Goal: Transaction & Acquisition: Purchase product/service

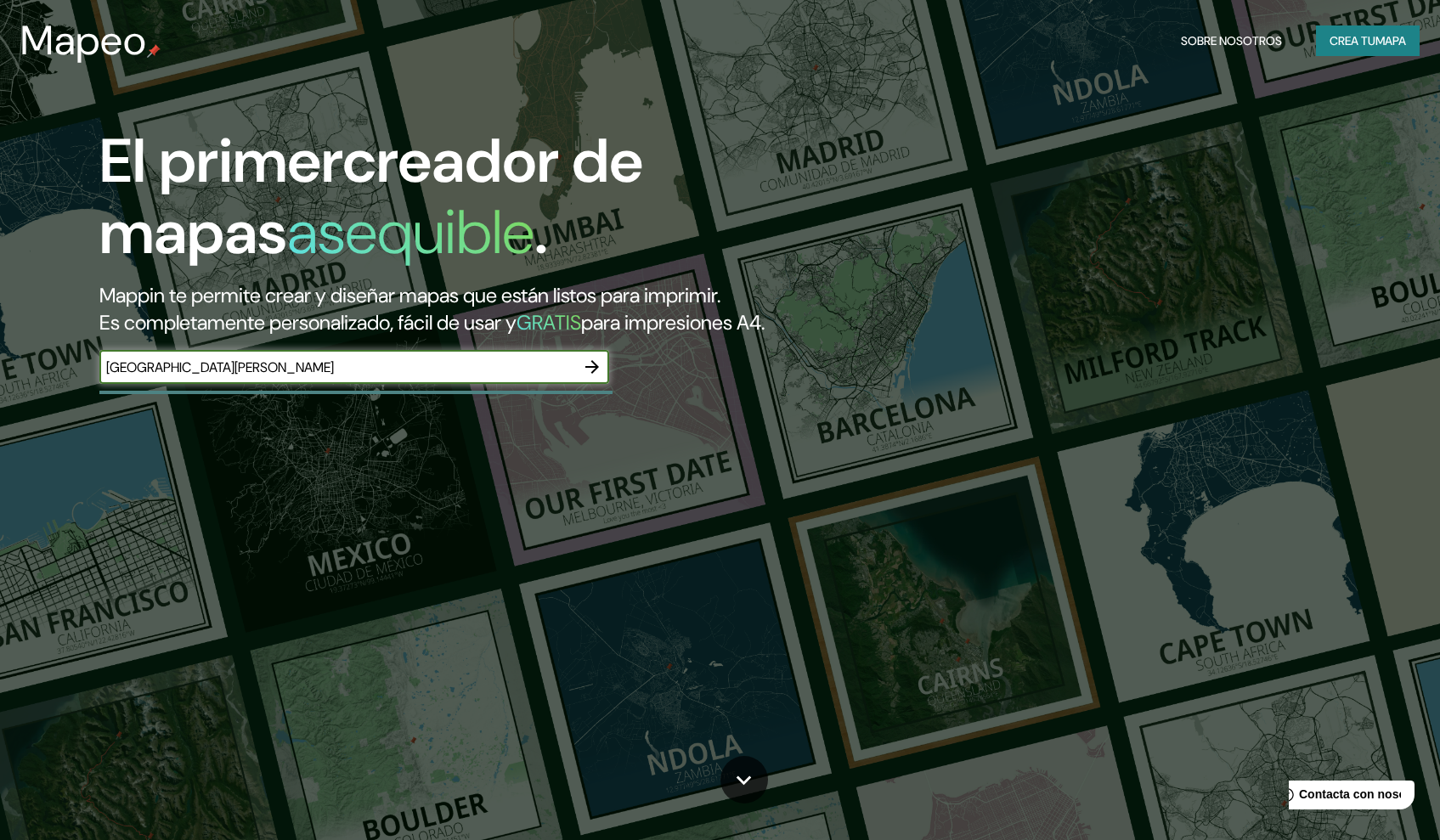
type input "[GEOGRAPHIC_DATA][PERSON_NAME]"
click at [598, 374] on icon "button" at bounding box center [592, 367] width 13 height 13
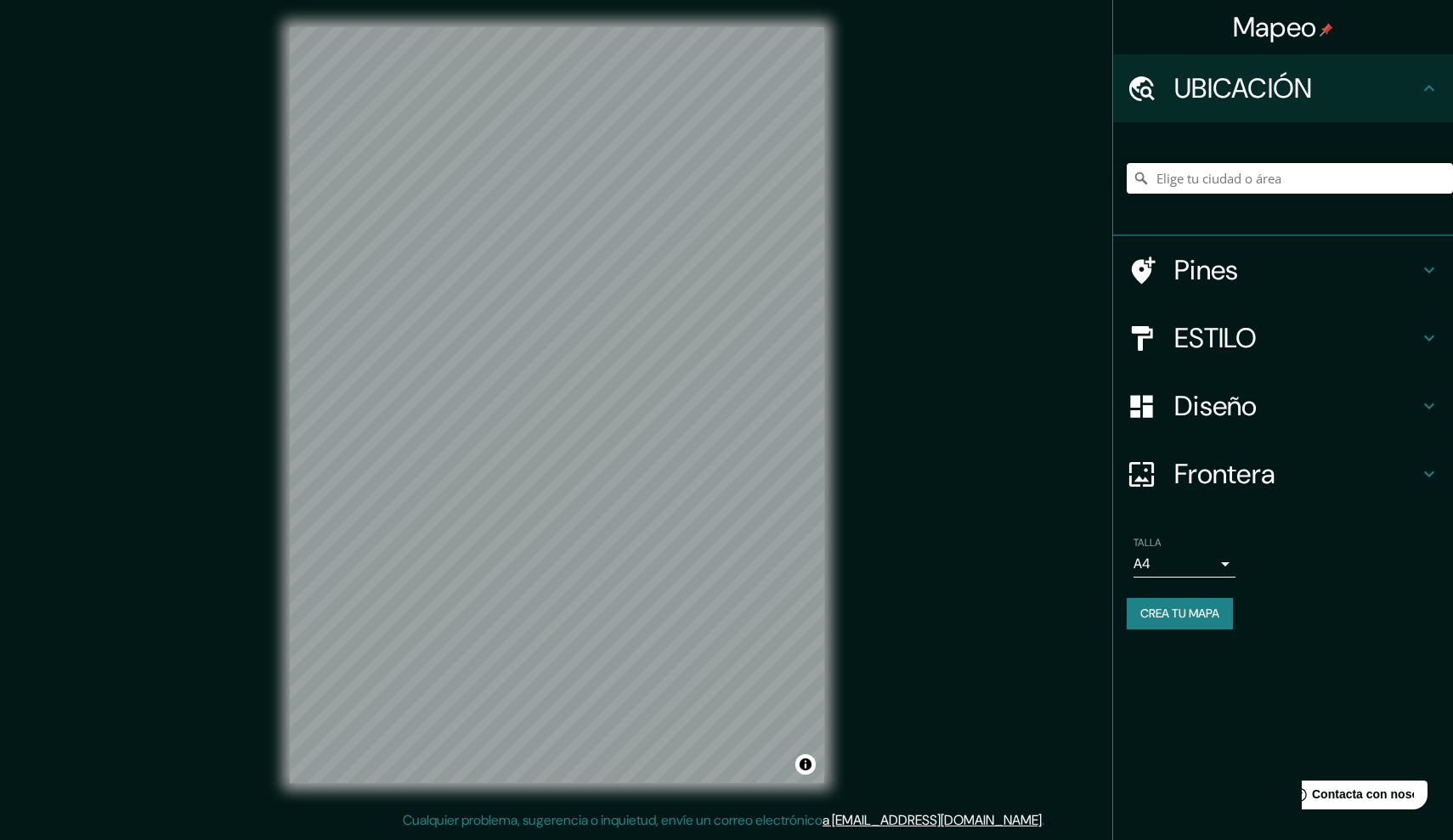
click at [1175, 271] on h4 "Pines" at bounding box center [1296, 270] width 245 height 34
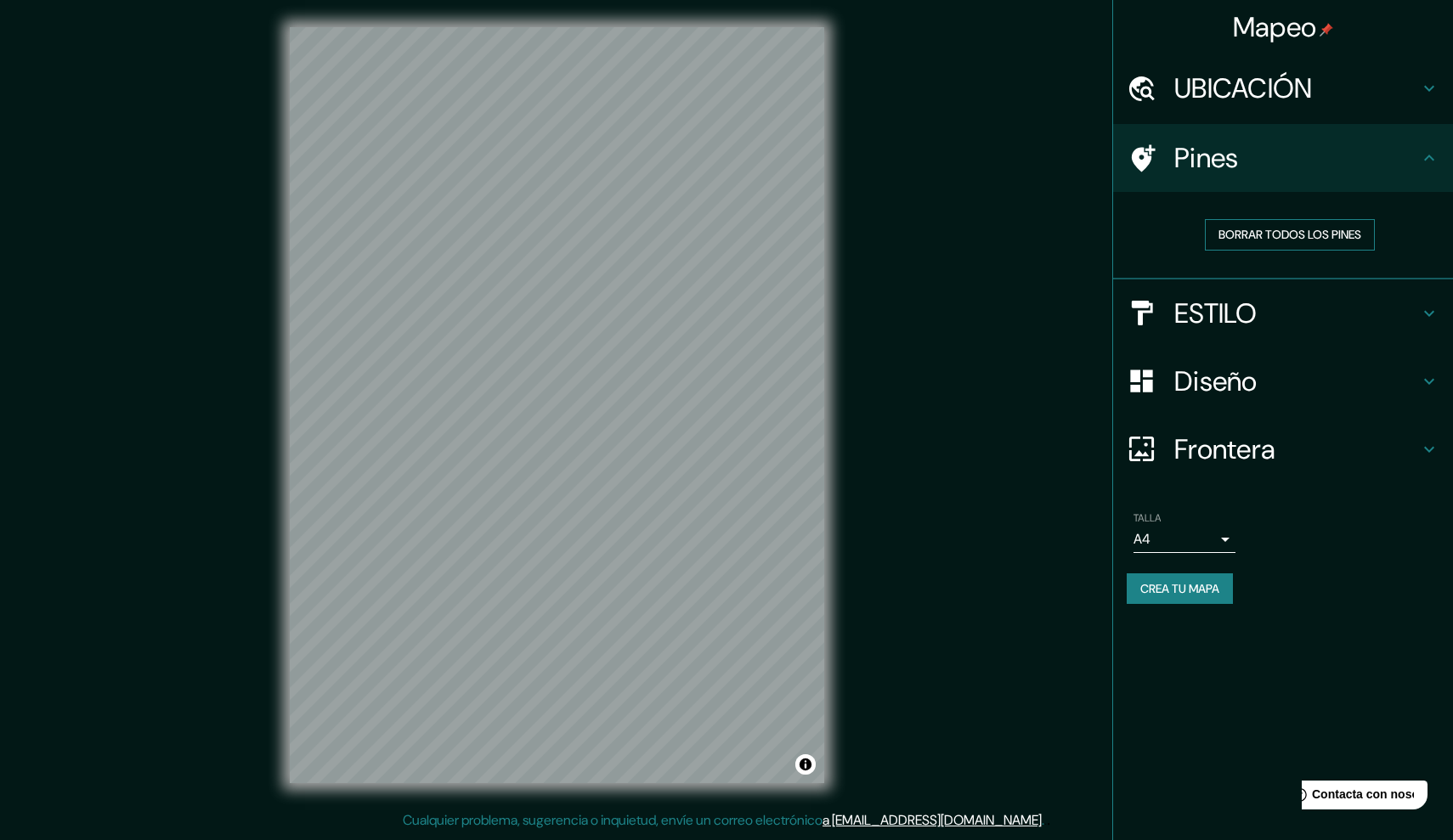
click at [1279, 237] on button "BORRAR TODOS LOS PINES" at bounding box center [1290, 235] width 170 height 32
click at [1189, 308] on h4 "ESTILO" at bounding box center [1296, 313] width 245 height 34
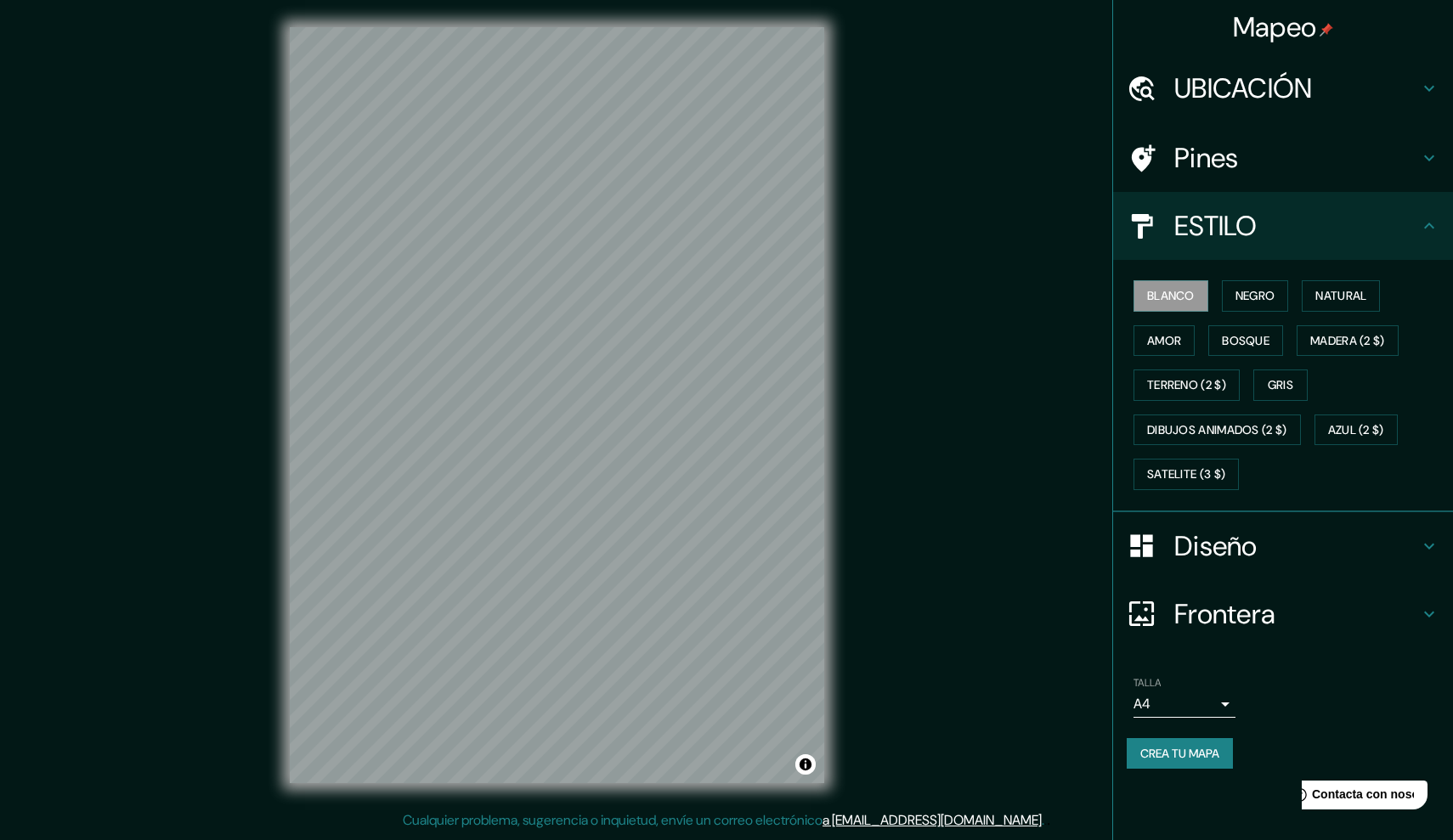
click at [1178, 539] on h4 "Diseño" at bounding box center [1296, 547] width 245 height 34
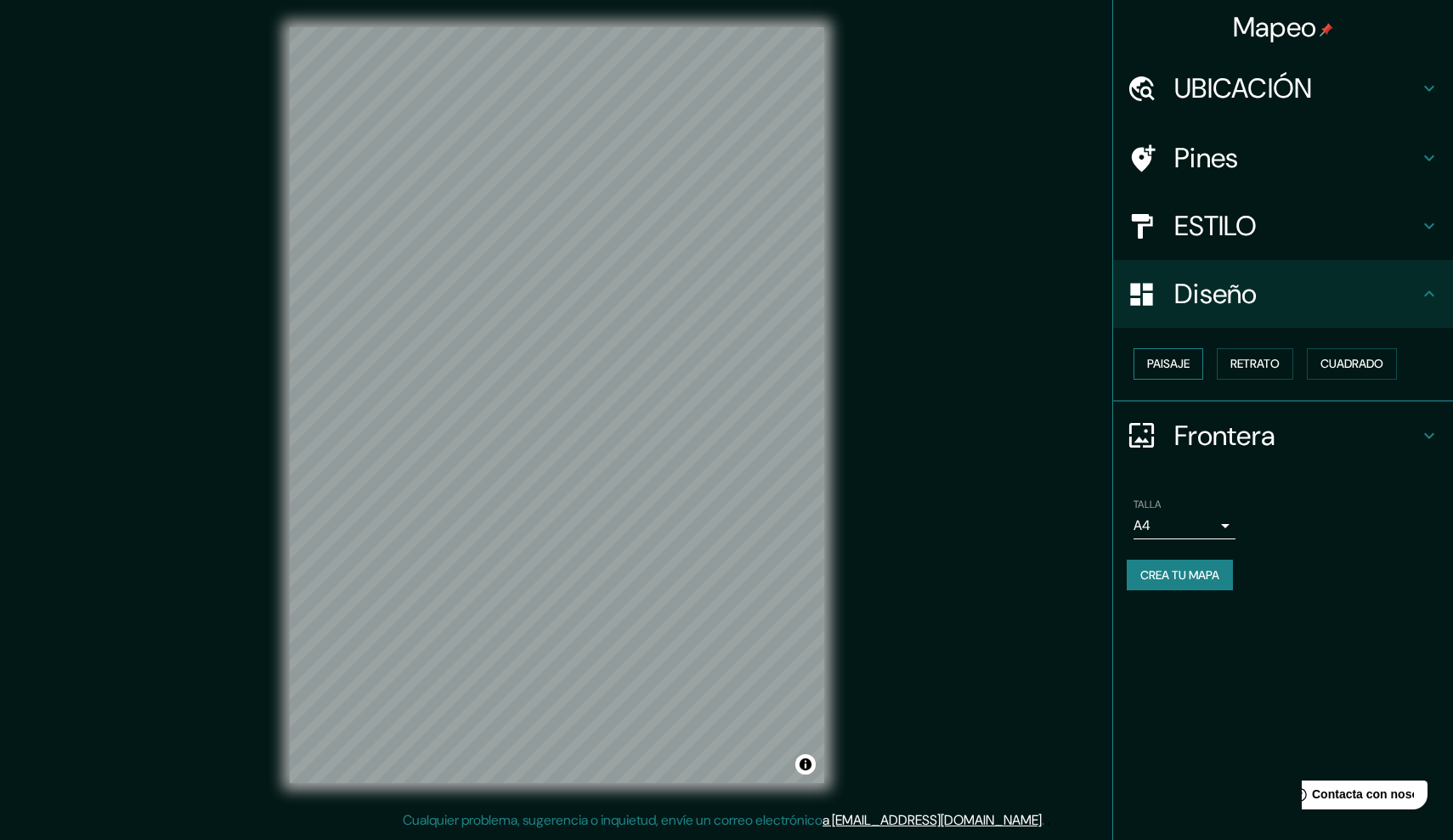
click at [1197, 367] on button "Paisaje" at bounding box center [1169, 365] width 69 height 32
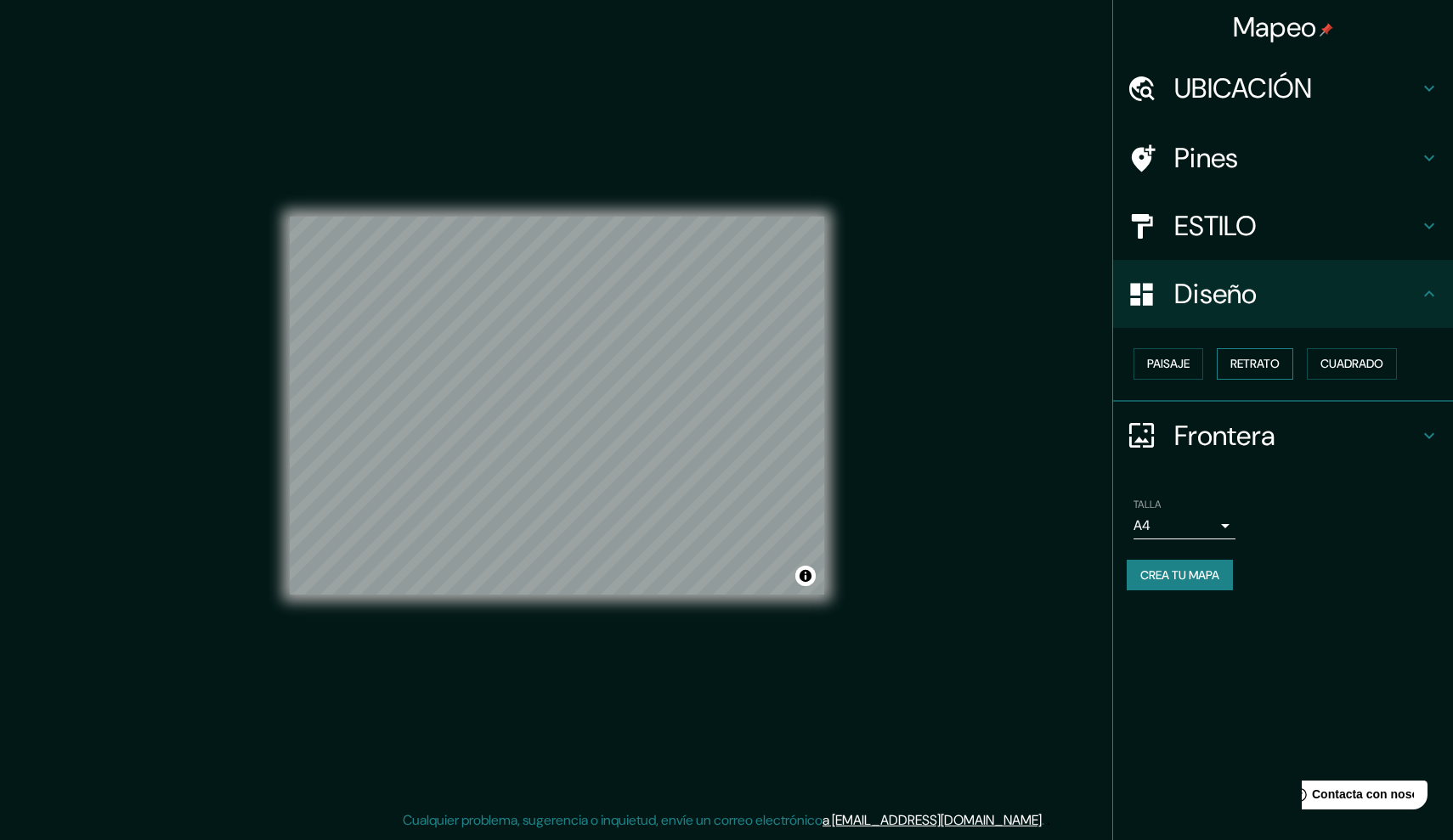
click at [1259, 365] on button "Retrato" at bounding box center [1256, 365] width 77 height 32
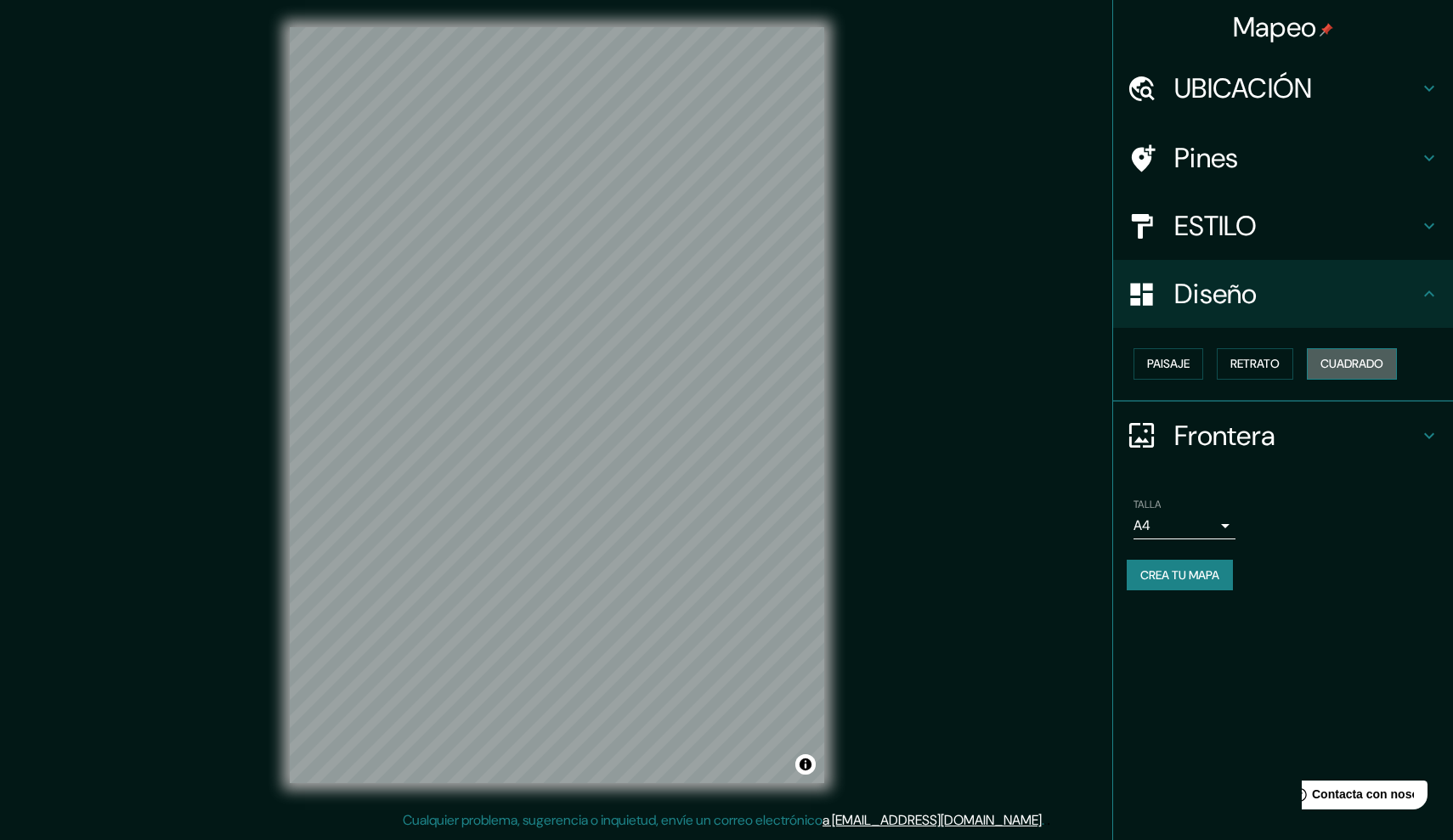
click at [1345, 359] on button "Cuadrado" at bounding box center [1353, 365] width 90 height 32
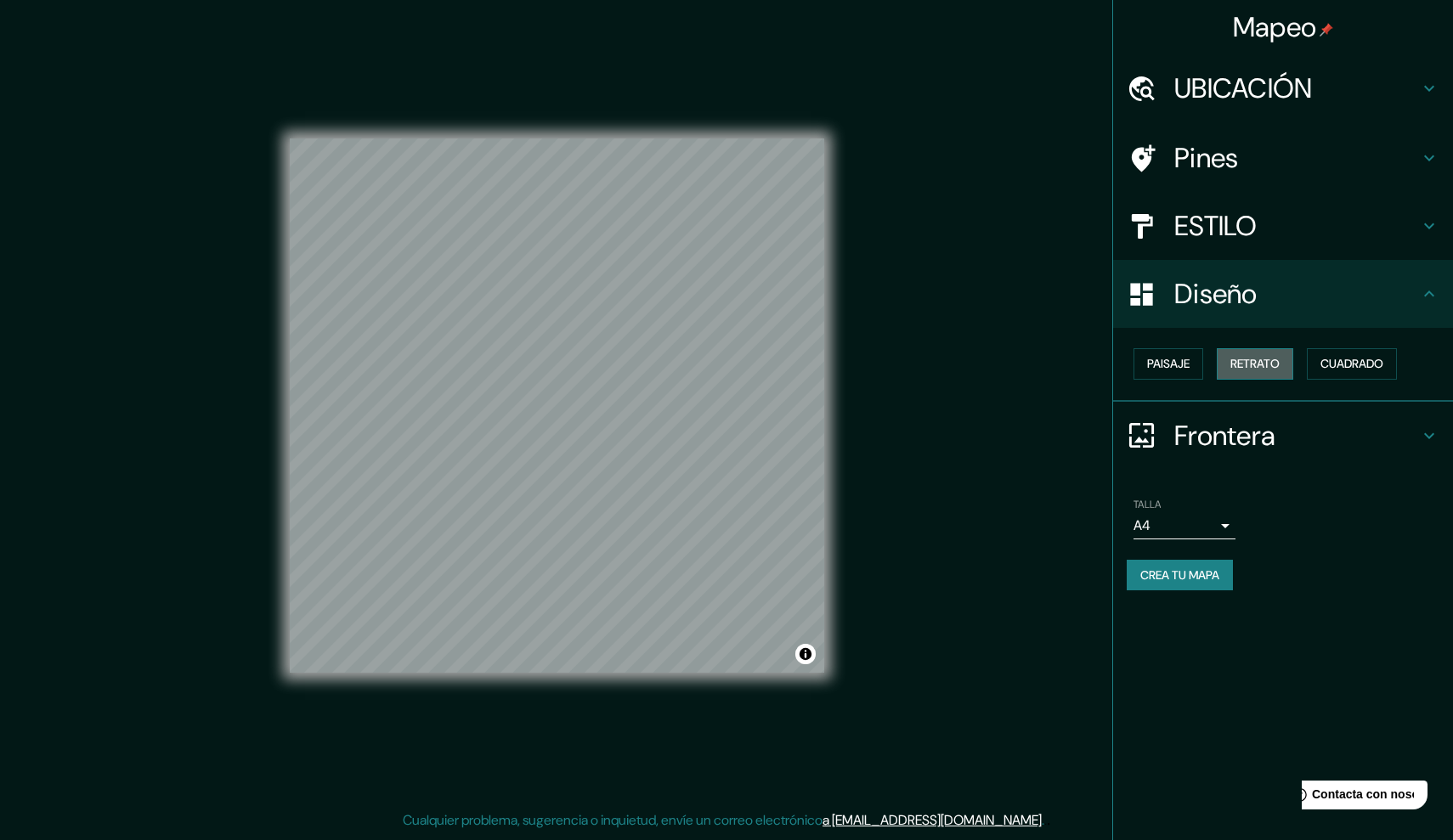
click at [1259, 366] on button "Retrato" at bounding box center [1256, 365] width 77 height 32
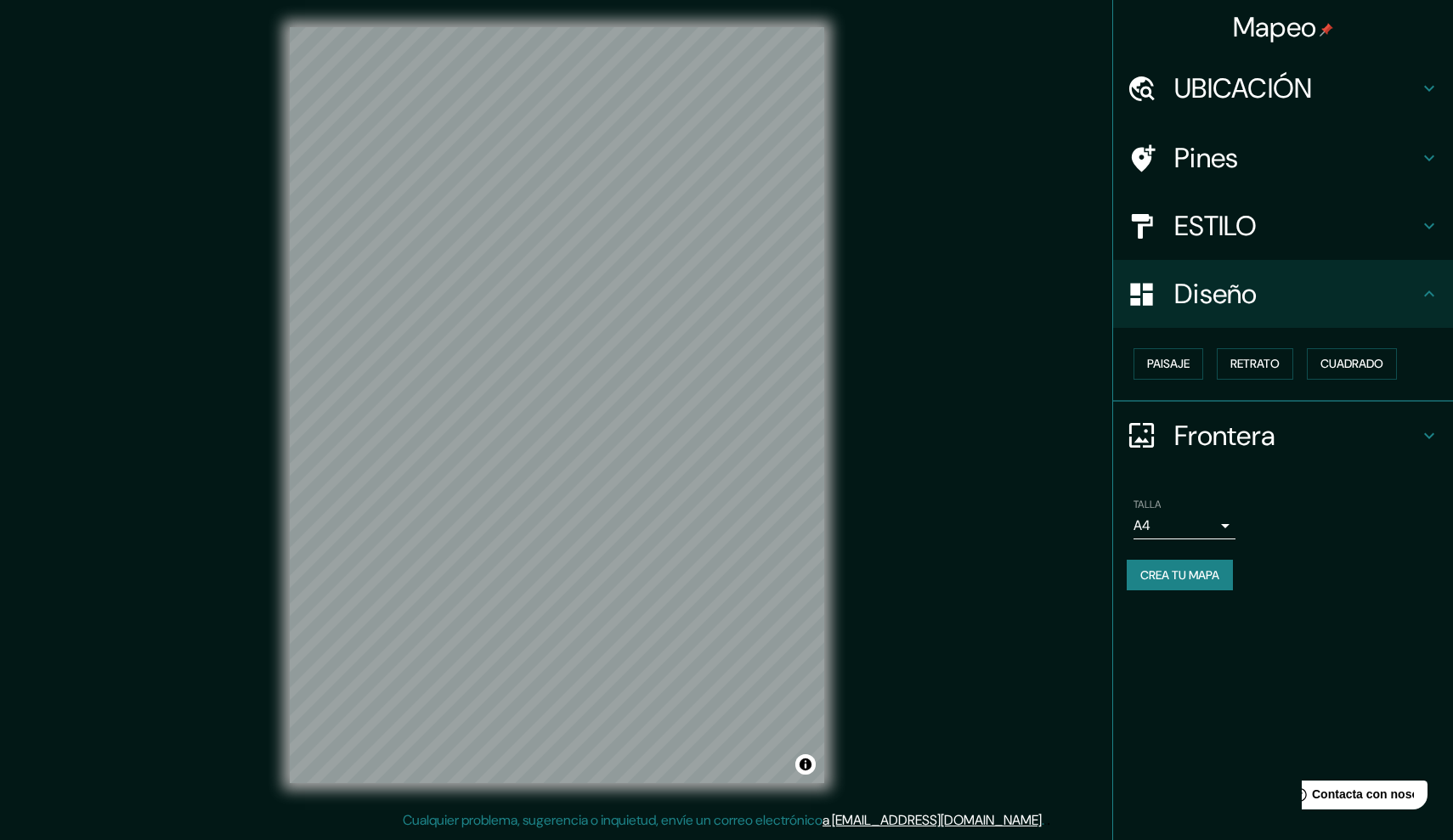
click at [1199, 421] on h4 "Frontera" at bounding box center [1296, 436] width 245 height 34
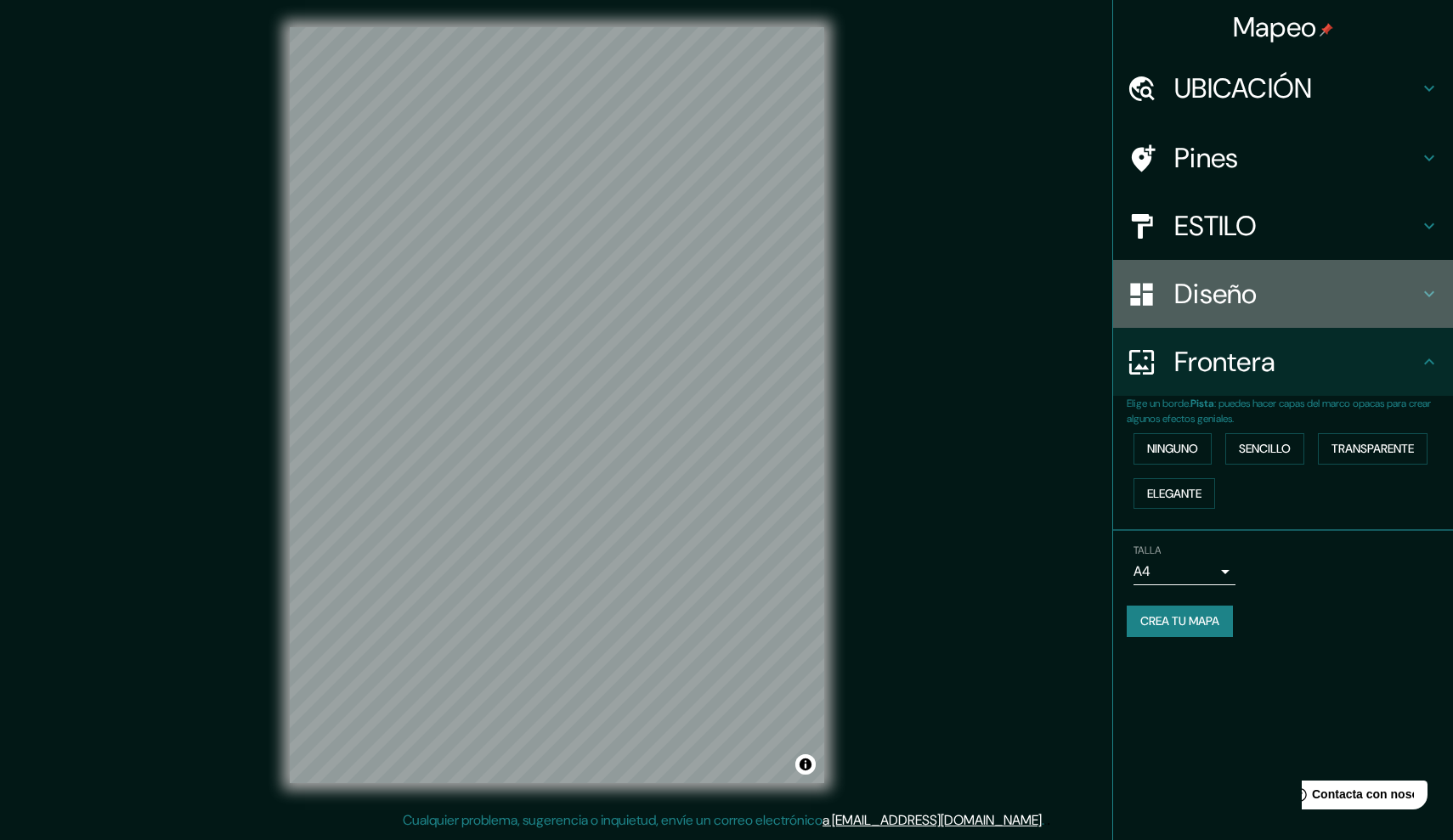
click at [1197, 292] on h4 "Diseño" at bounding box center [1296, 293] width 245 height 34
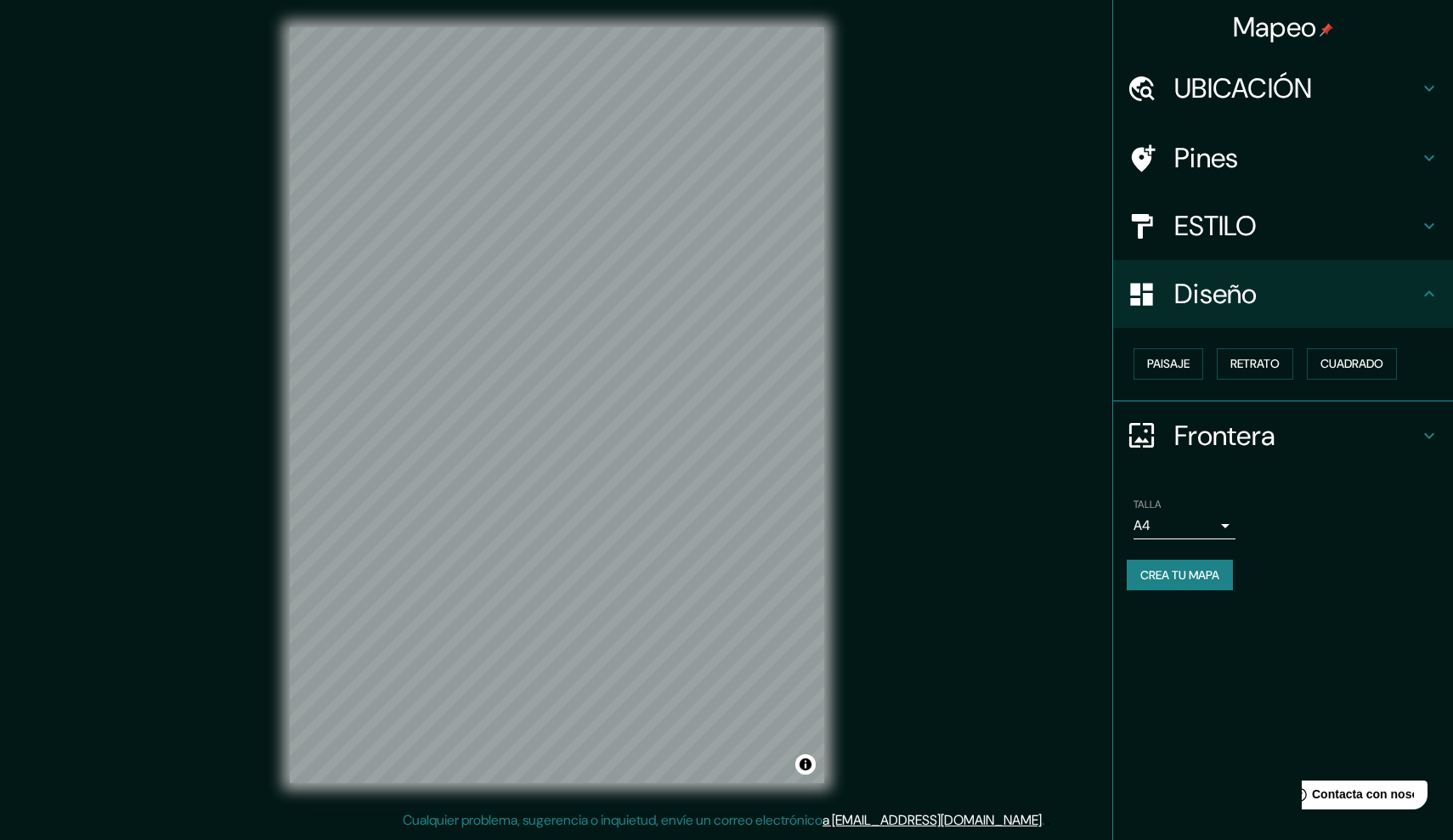
click at [1198, 232] on h4 "ESTILO" at bounding box center [1296, 226] width 245 height 34
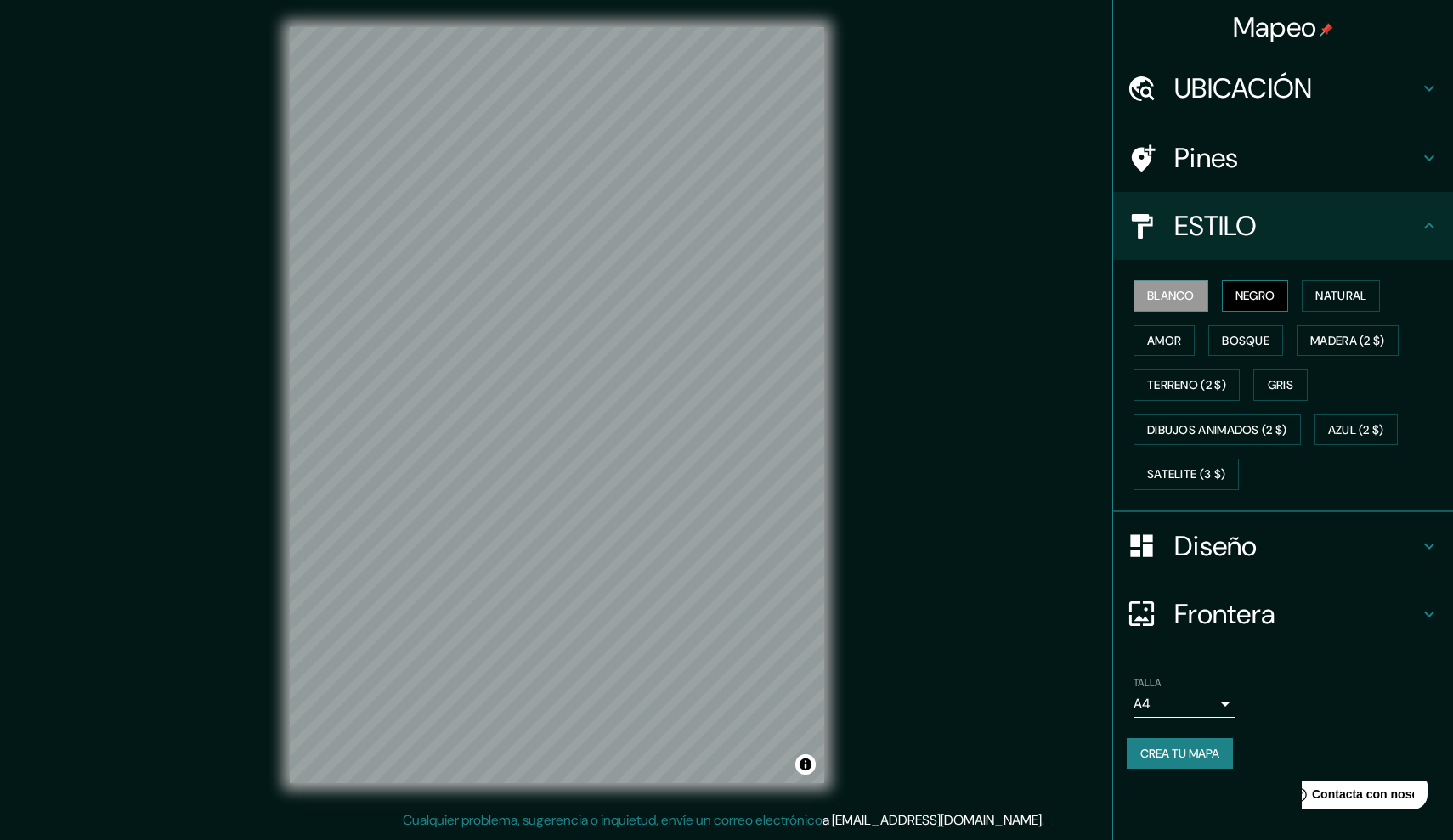
click at [1254, 292] on button "NEGRO" at bounding box center [1256, 296] width 68 height 32
click at [1329, 290] on button "Natural" at bounding box center [1340, 296] width 78 height 32
click at [1147, 338] on button "amor" at bounding box center [1164, 341] width 61 height 32
click at [1249, 334] on button "Bosque" at bounding box center [1246, 341] width 75 height 32
click at [1326, 345] on button "MADERA (2 $)" at bounding box center [1348, 341] width 102 height 32
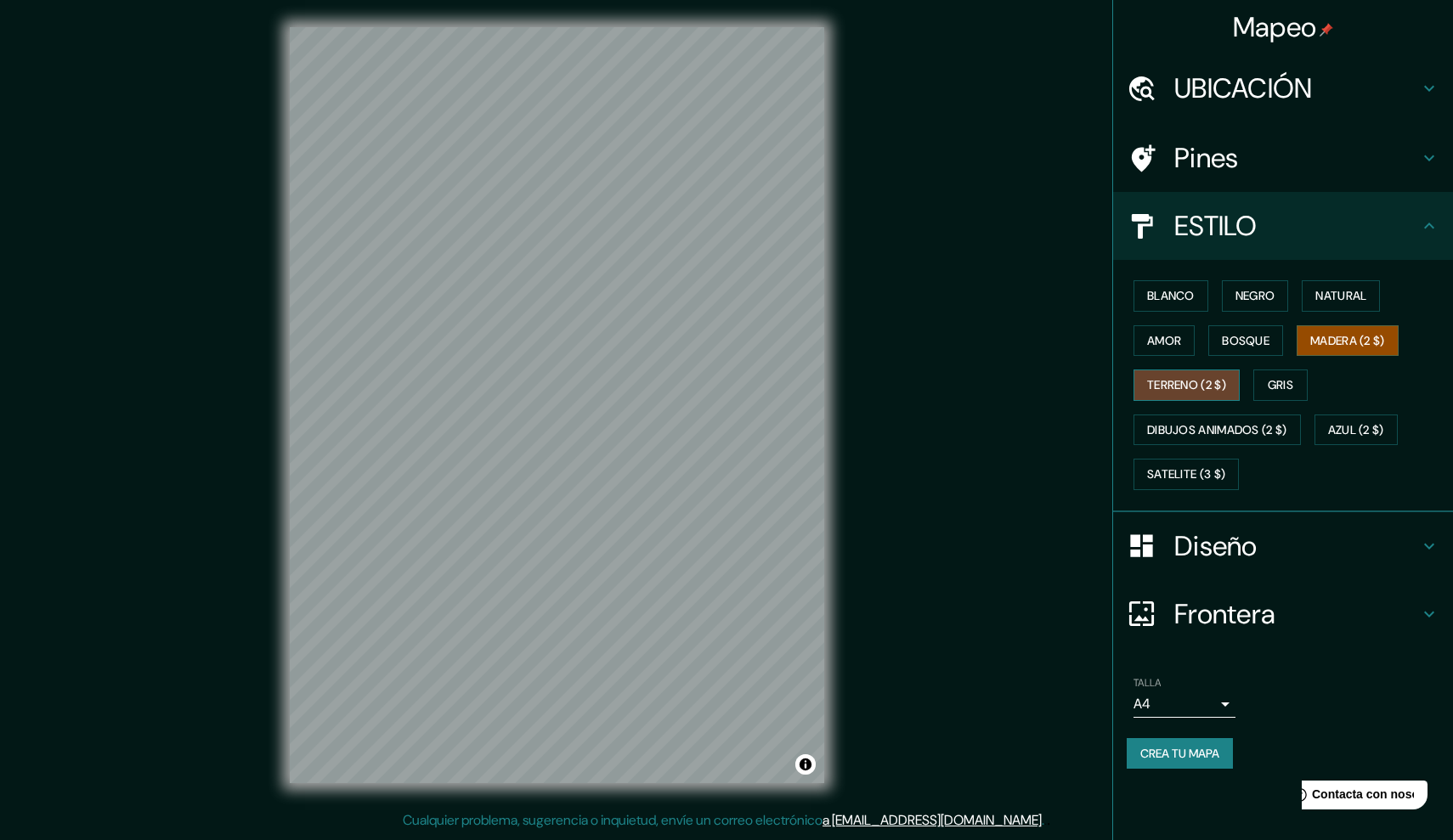
click at [1188, 384] on button "TERRENO (2 $)" at bounding box center [1187, 385] width 106 height 32
click at [1275, 381] on button "Gris" at bounding box center [1281, 385] width 54 height 32
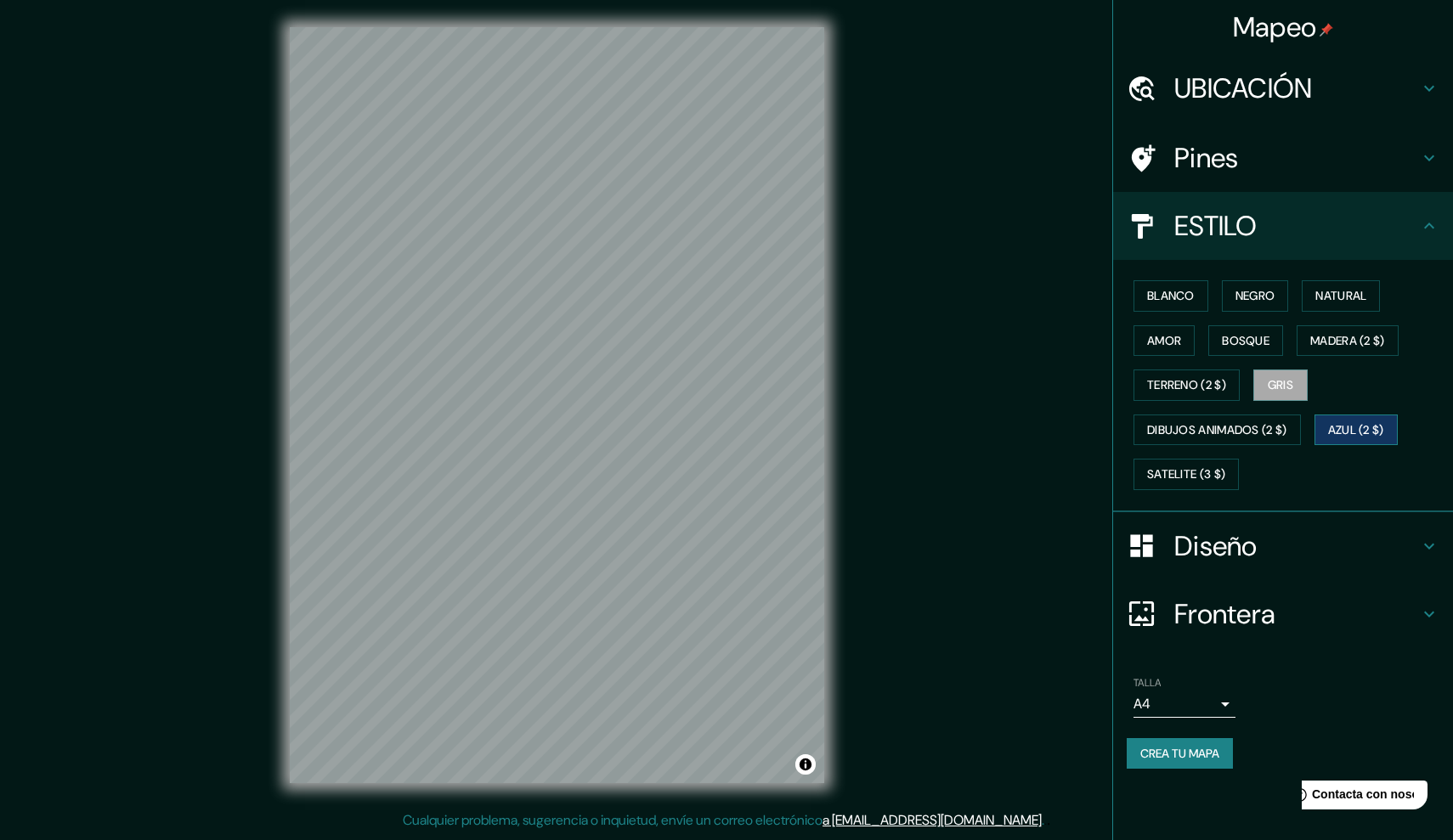
click at [1339, 429] on button "AZUL (2 $)" at bounding box center [1356, 430] width 83 height 32
click at [1275, 429] on button "DIBUJOS ANIMADOS (2 $)" at bounding box center [1218, 430] width 168 height 32
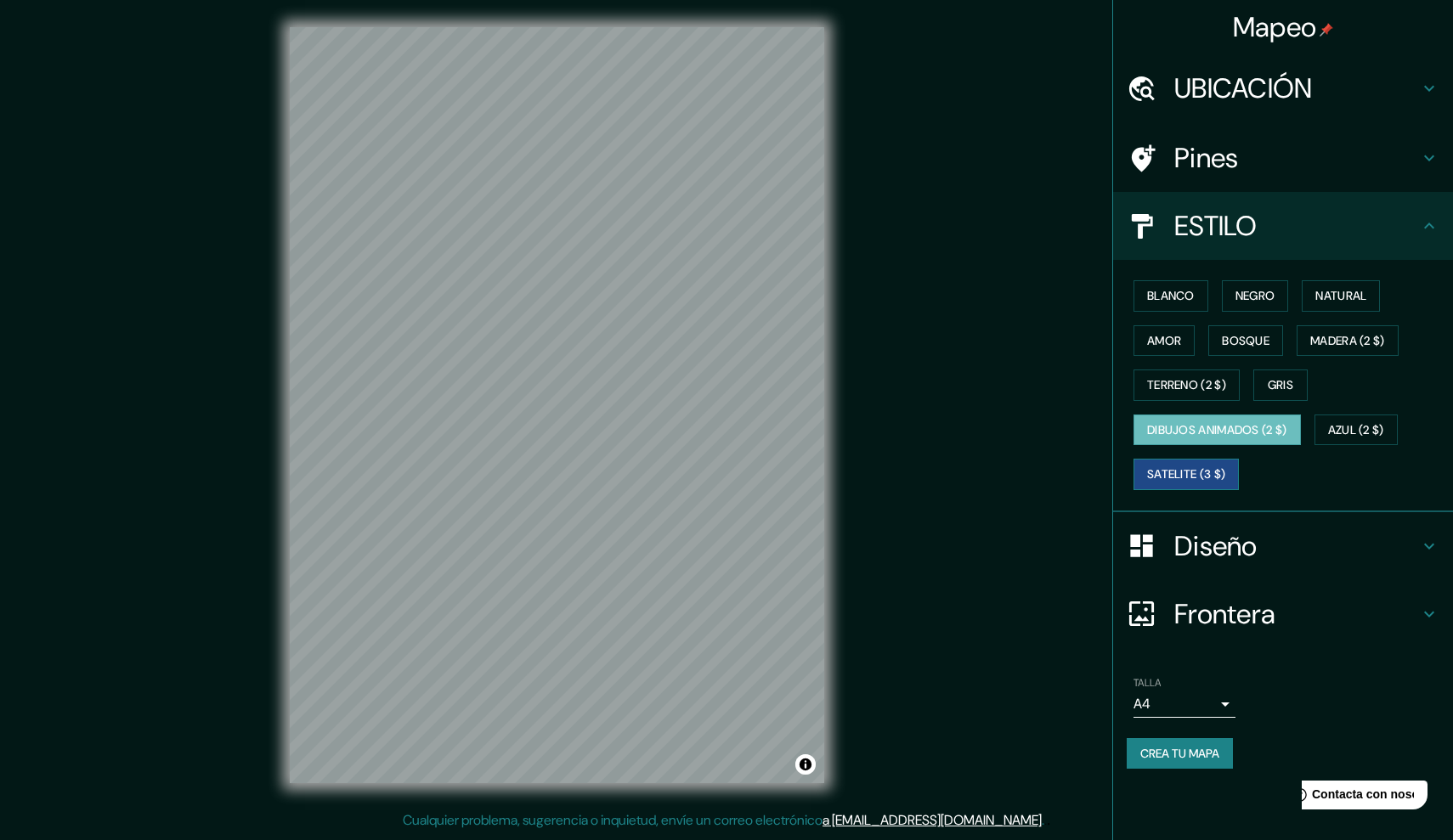
click at [1203, 474] on button "Satelite (3 $)" at bounding box center [1187, 474] width 105 height 32
click at [1279, 387] on button "Gris" at bounding box center [1281, 385] width 54 height 32
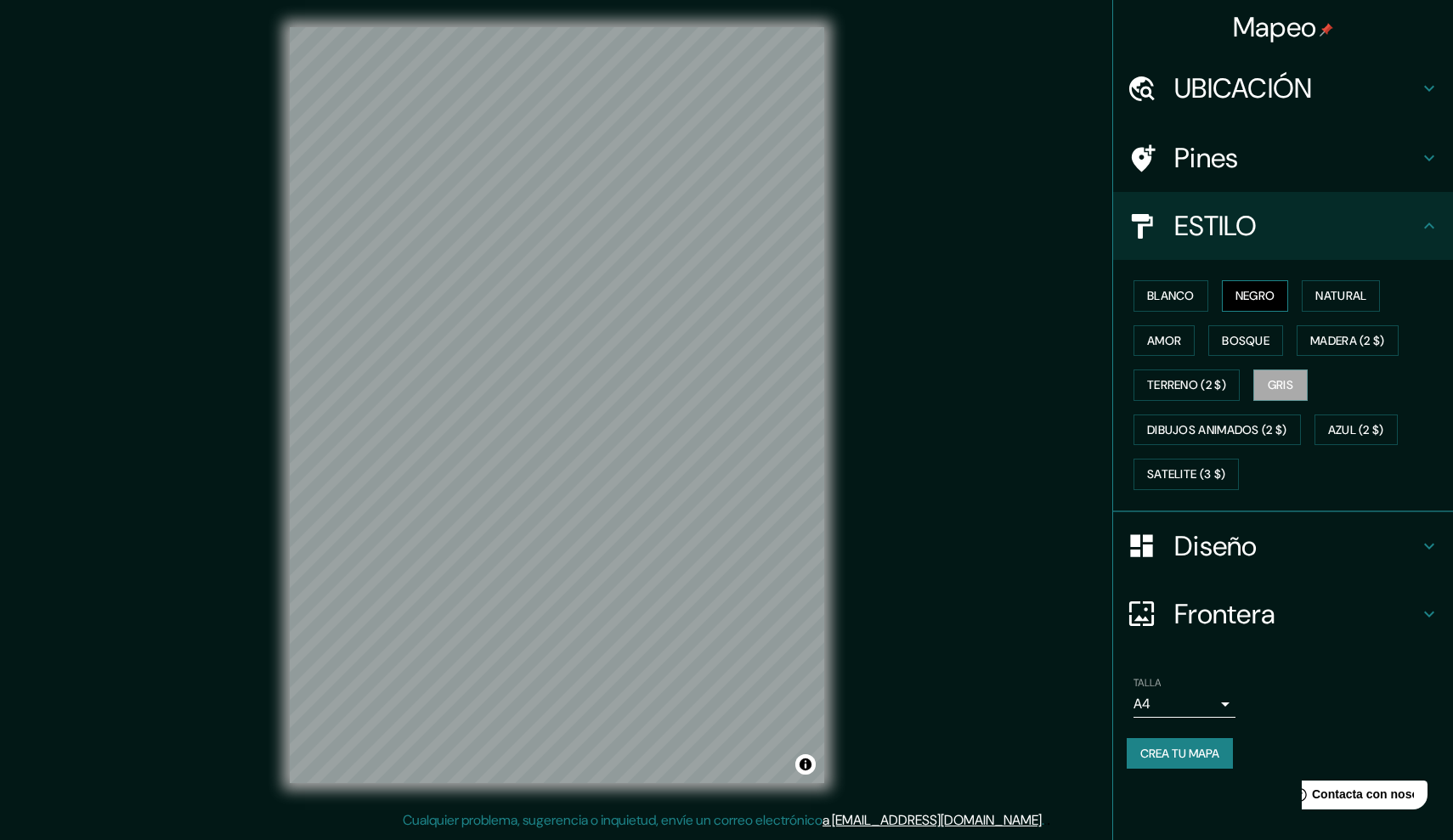
click at [1245, 304] on button "NEGRO" at bounding box center [1256, 296] width 68 height 32
click at [1177, 296] on button "blanco" at bounding box center [1172, 296] width 75 height 32
